Goal: Task Accomplishment & Management: Manage account settings

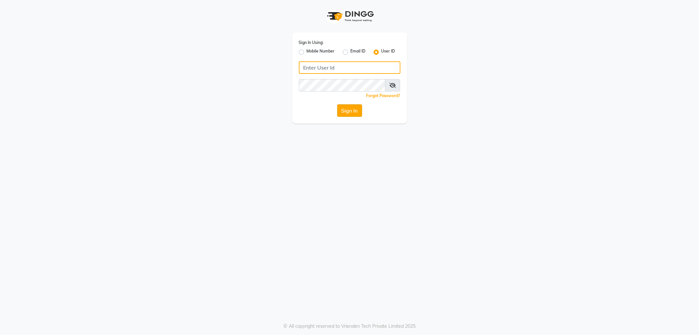
type input "e1788-10"
click at [351, 111] on button "Sign In" at bounding box center [349, 110] width 25 height 12
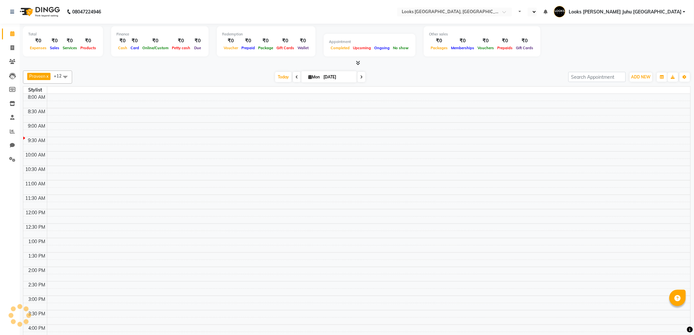
select select "en"
